Goal: Task Accomplishment & Management: Use online tool/utility

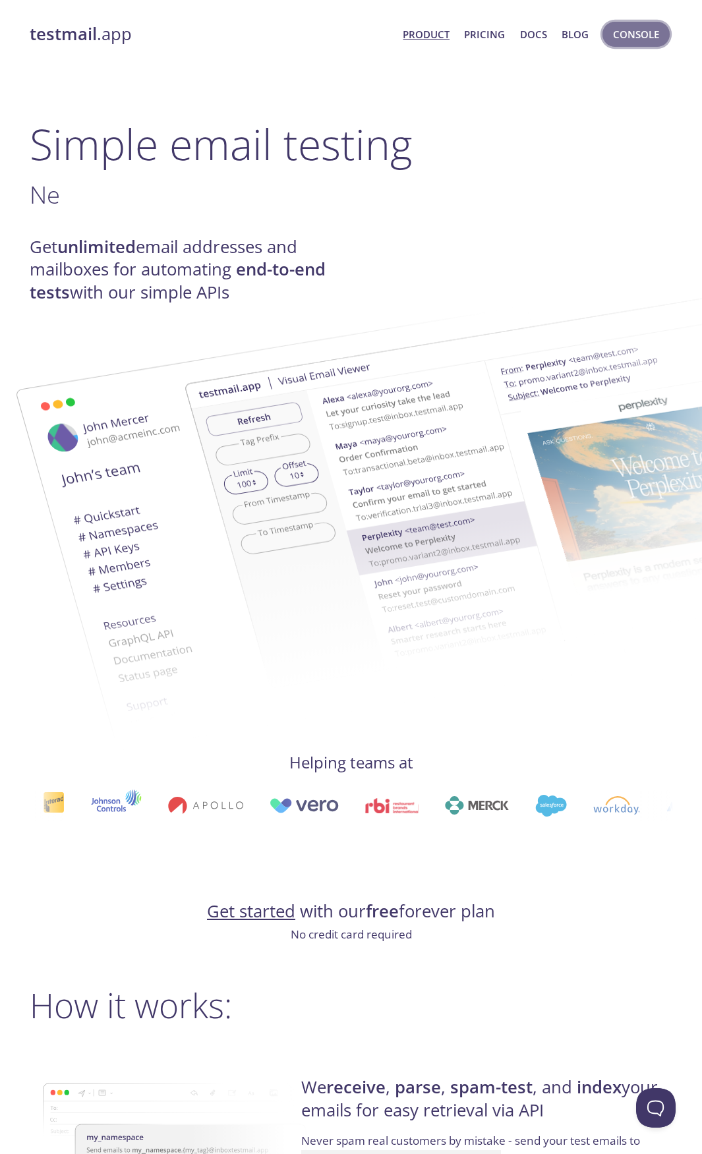
click at [635, 34] on span "Console" at bounding box center [636, 34] width 46 height 17
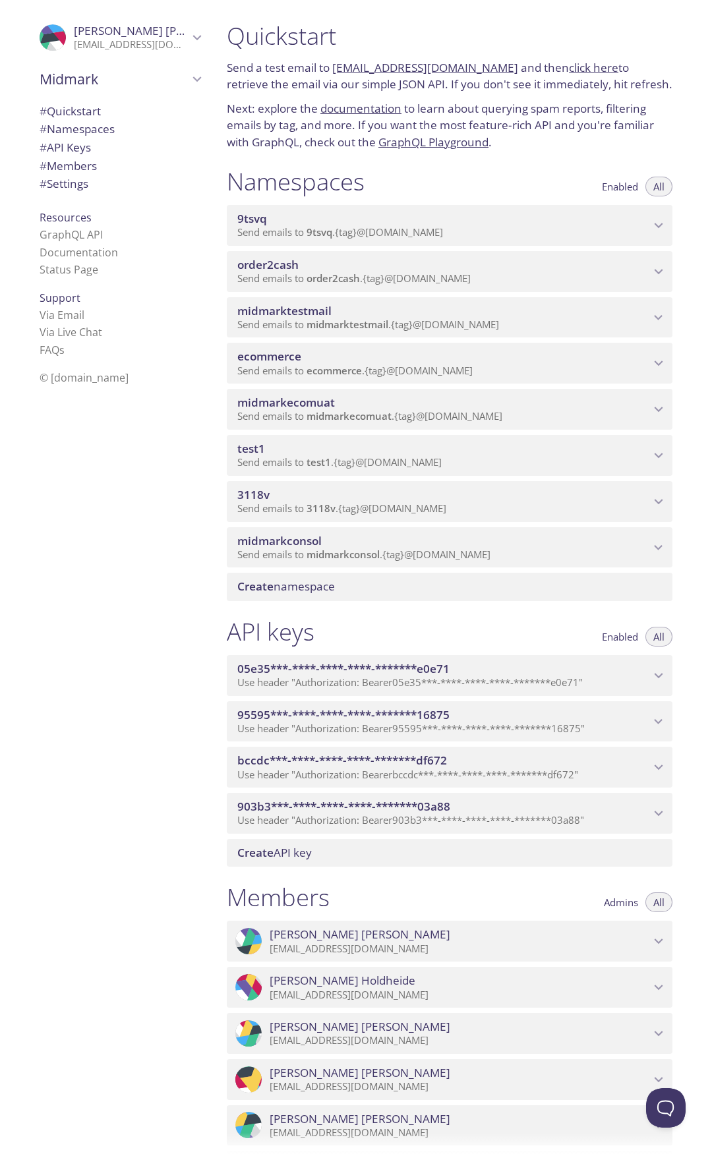
click at [371, 355] on span "ecommerce" at bounding box center [443, 356] width 413 height 14
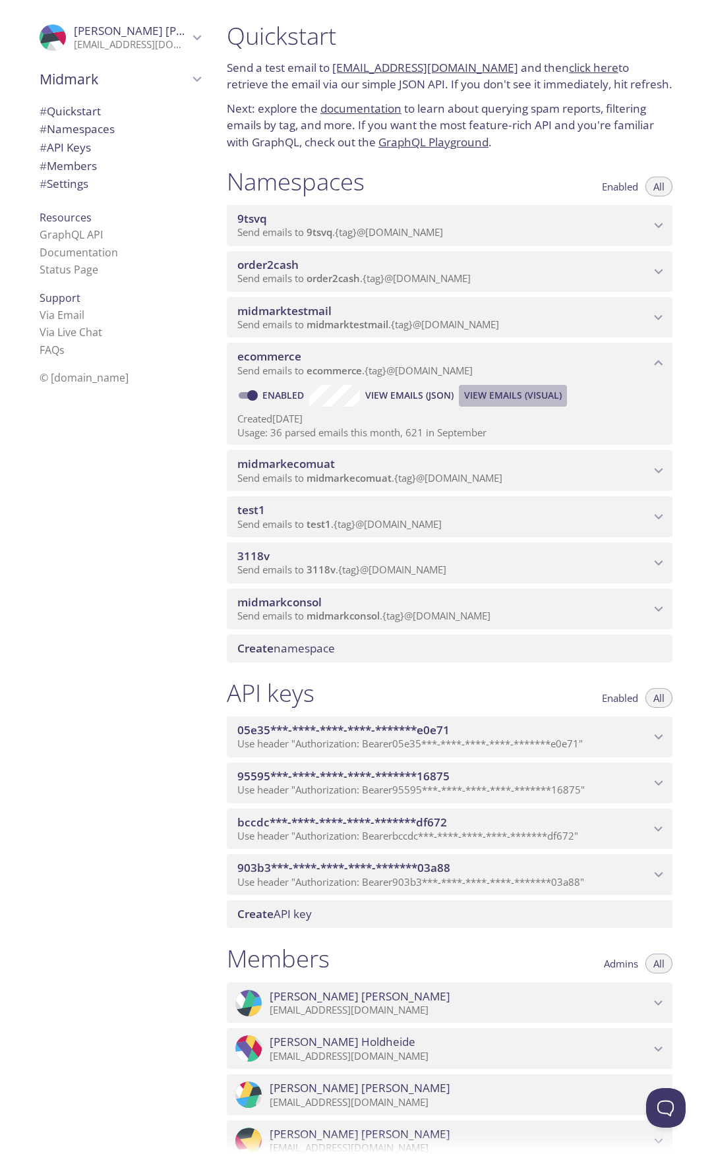
click at [490, 390] on span "View Emails (Visual)" at bounding box center [513, 395] width 98 height 16
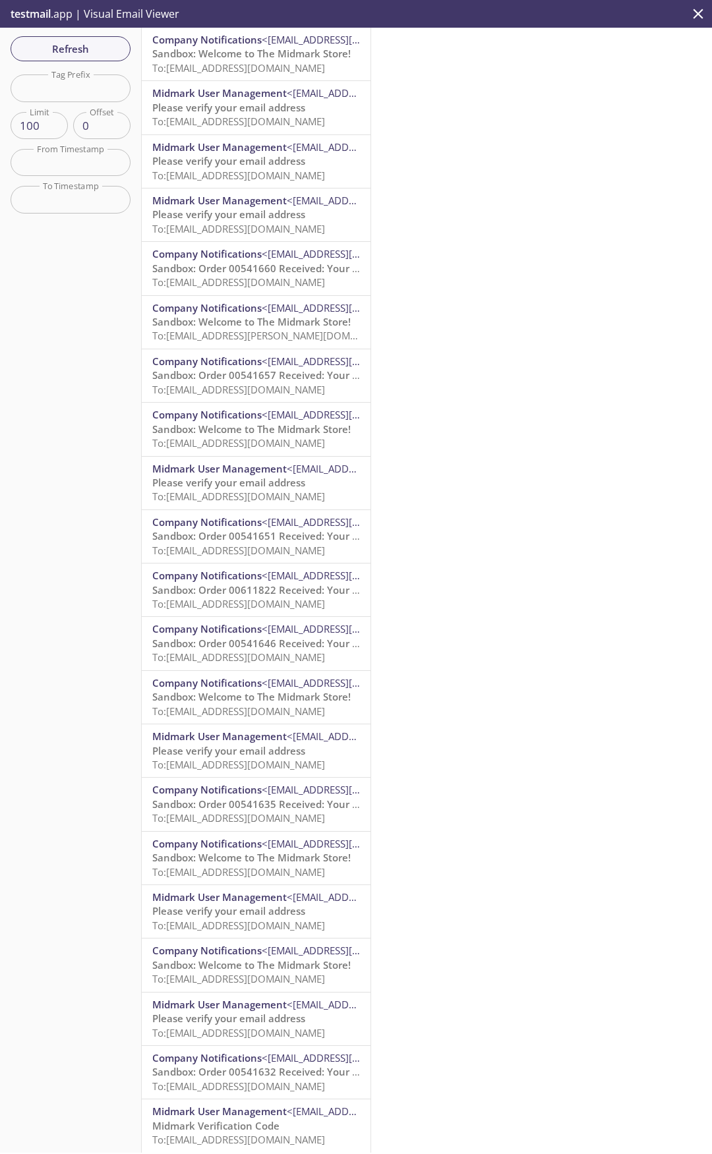
click at [215, 279] on span "To: [EMAIL_ADDRESS][DOMAIN_NAME]" at bounding box center [238, 281] width 173 height 13
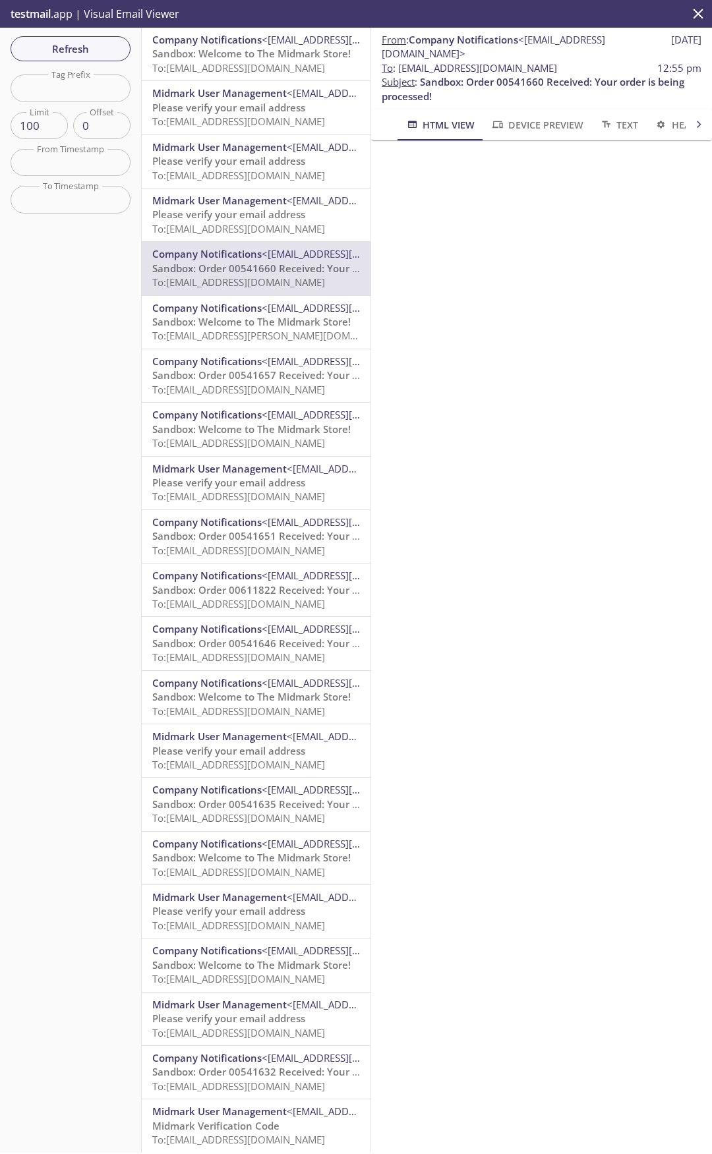
drag, startPoint x: 398, startPoint y: 69, endPoint x: 608, endPoint y: 71, distance: 209.6
click at [608, 71] on span "To : [EMAIL_ADDRESS][DOMAIN_NAME] 12:55 pm" at bounding box center [542, 68] width 320 height 14
copy span "[EMAIL_ADDRESS][DOMAIN_NAME]"
click at [90, 55] on span "Refresh" at bounding box center [70, 48] width 99 height 17
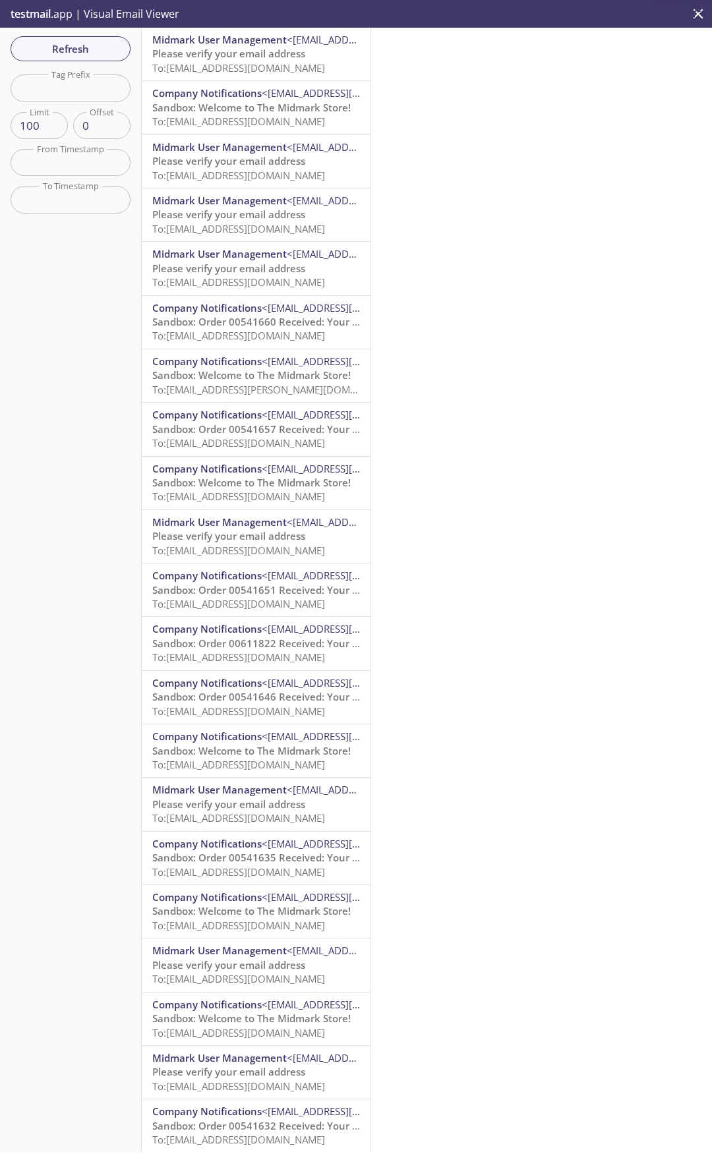
click at [208, 59] on span "Please verify your email address" at bounding box center [228, 53] width 153 height 13
